Goal: Information Seeking & Learning: Understand process/instructions

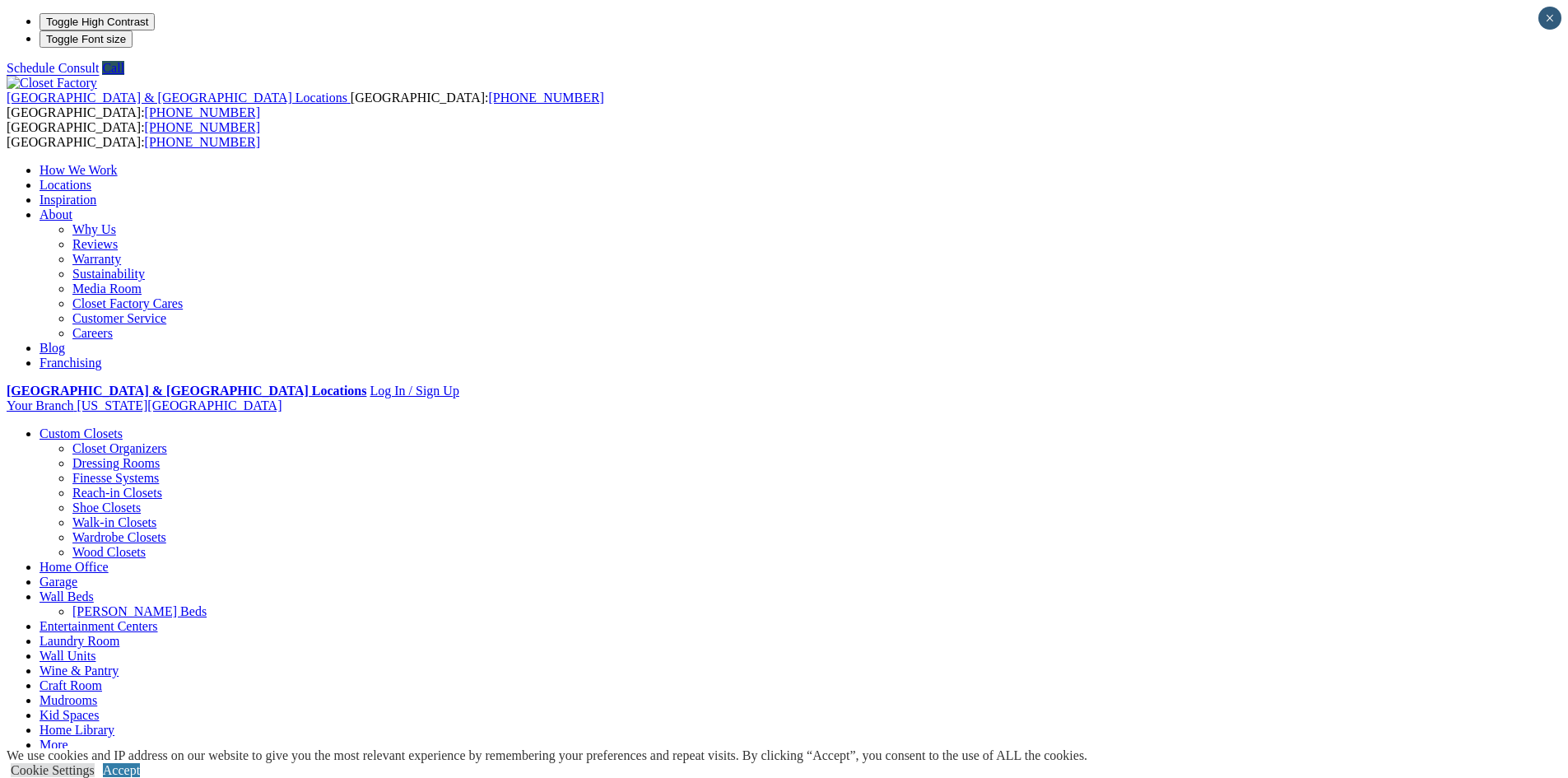
click at [96, 648] on link "Wall Units" at bounding box center [67, 655] width 56 height 14
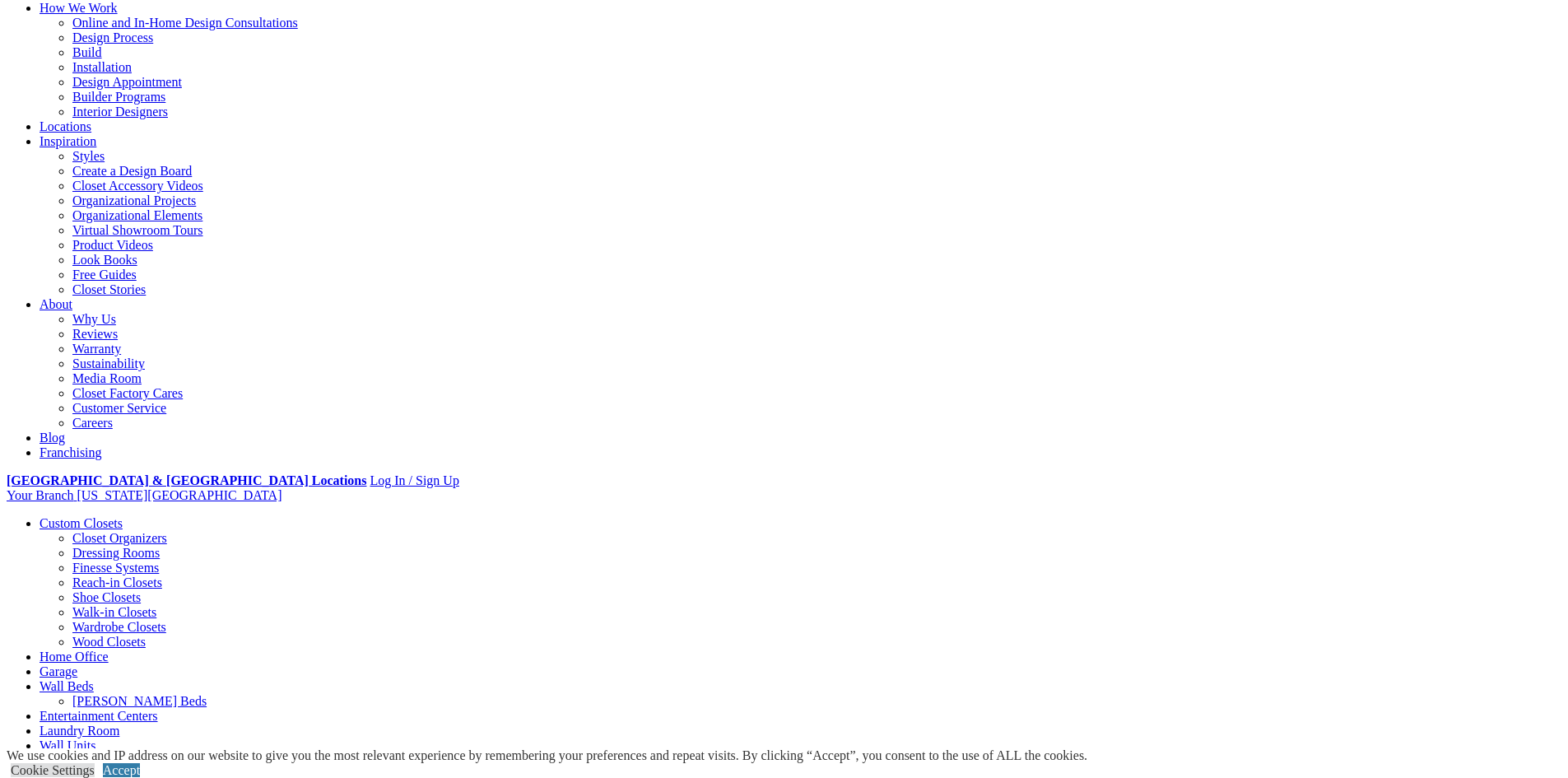
scroll to position [247, 0]
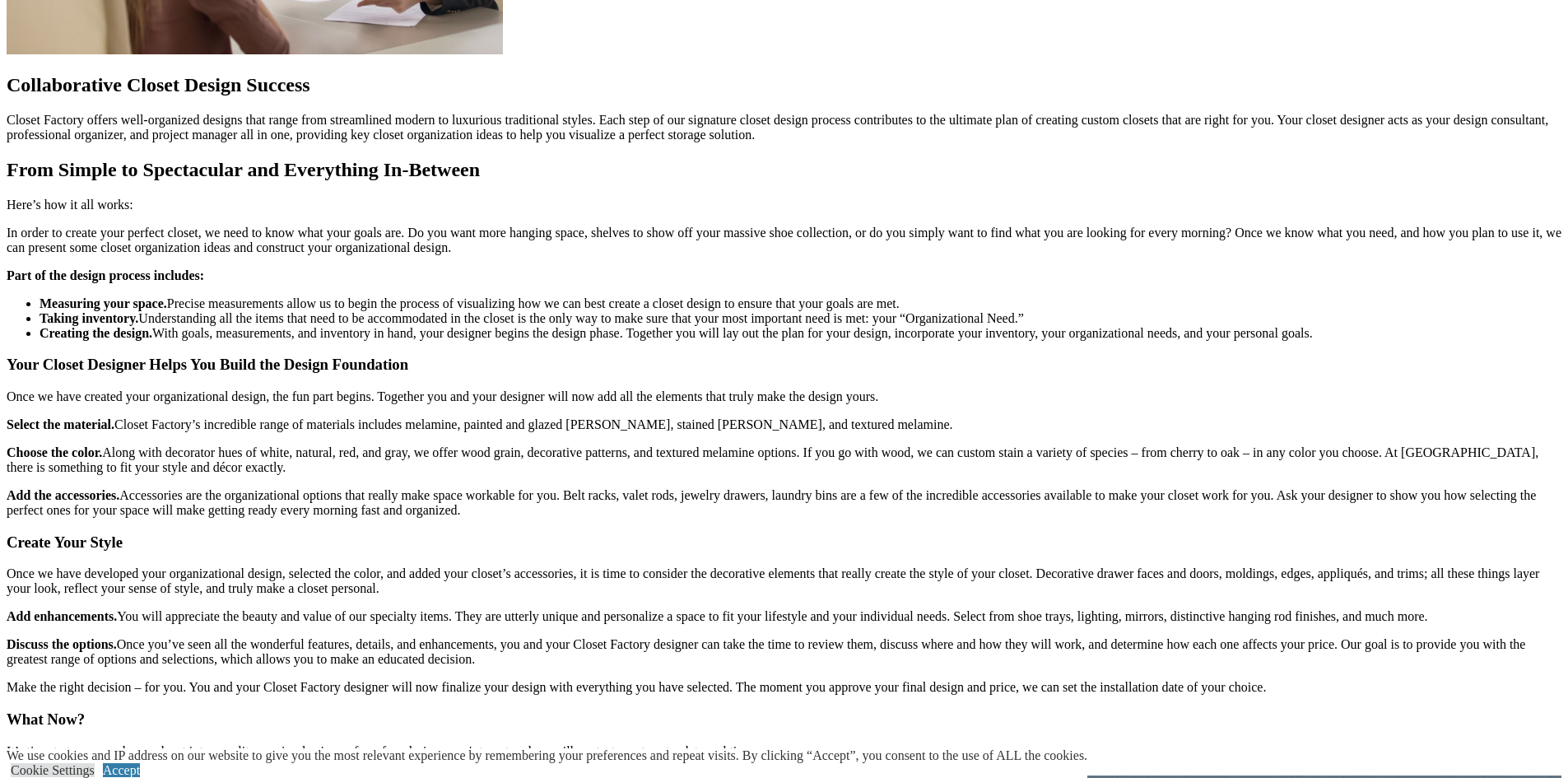
scroll to position [1729, 0]
